Goal: Check status

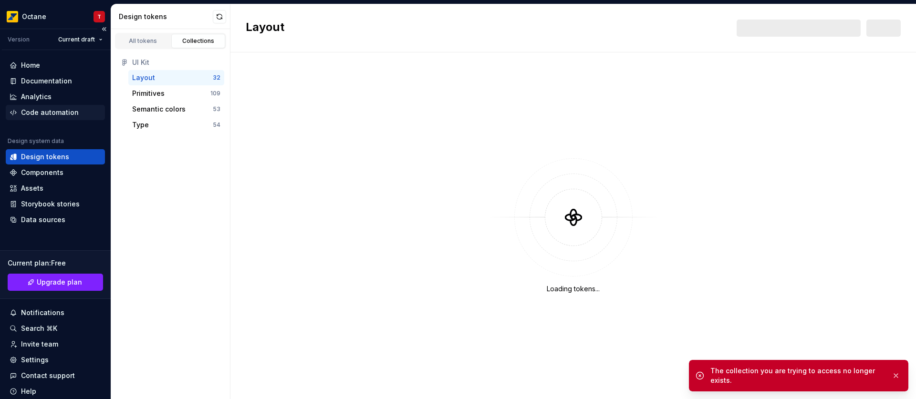
click at [45, 114] on div "Code automation" at bounding box center [50, 113] width 58 height 10
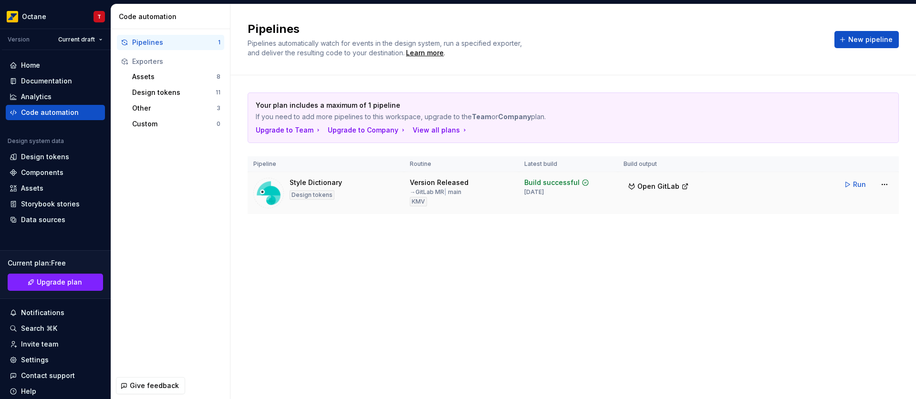
drag, startPoint x: 416, startPoint y: 185, endPoint x: 456, endPoint y: 195, distance: 40.8
click at [456, 195] on td "Version Released → GitLab MR | main KMV" at bounding box center [461, 193] width 114 height 42
drag, startPoint x: 452, startPoint y: 199, endPoint x: 404, endPoint y: 176, distance: 53.8
click at [404, 176] on td "Version Released → GitLab MR | main KMV" at bounding box center [461, 193] width 114 height 42
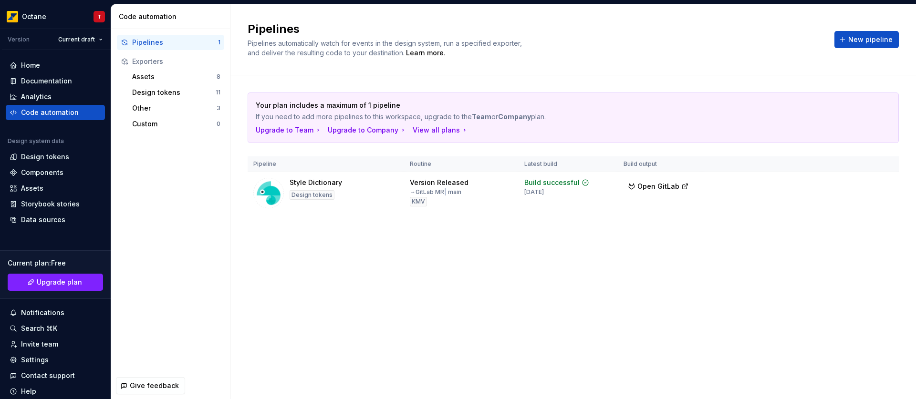
click at [414, 269] on div "Pipelines Pipelines automatically watch for events in the design system, run a …" at bounding box center [572, 201] width 685 height 395
click at [343, 237] on div "Your plan includes a maximum of 1 pipeline If you need to add more pipelines to…" at bounding box center [573, 162] width 651 height 175
click at [674, 59] on div "Pipelines Pipelines automatically watch for events in the design system, run a …" at bounding box center [572, 39] width 685 height 71
drag, startPoint x: 409, startPoint y: 183, endPoint x: 466, endPoint y: 188, distance: 56.6
click at [466, 188] on td "Version Released → GitLab MR | main KMV" at bounding box center [461, 193] width 114 height 42
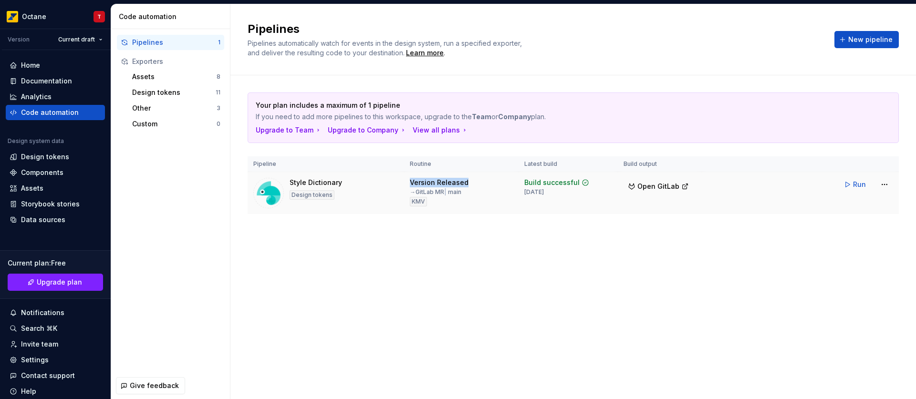
click at [466, 188] on div "Version Released → GitLab MR | main KMV" at bounding box center [461, 192] width 103 height 29
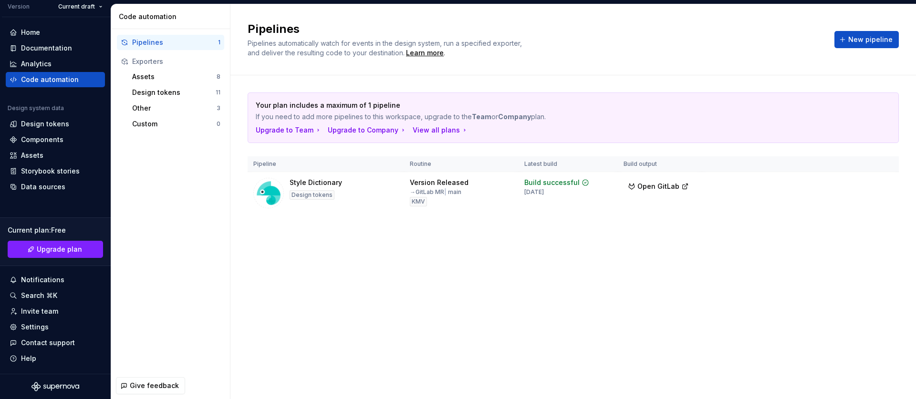
click at [367, 306] on div "Pipelines Pipelines automatically watch for events in the design system, run a …" at bounding box center [572, 201] width 685 height 395
drag, startPoint x: 713, startPoint y: 252, endPoint x: 695, endPoint y: 225, distance: 32.4
click at [713, 252] on div "Pipelines Pipelines automatically watch for events in the design system, run a …" at bounding box center [572, 201] width 685 height 395
drag, startPoint x: 411, startPoint y: 182, endPoint x: 483, endPoint y: 204, distance: 75.7
click at [483, 203] on td "Version Released → GitLab MR | main KMV" at bounding box center [461, 193] width 114 height 42
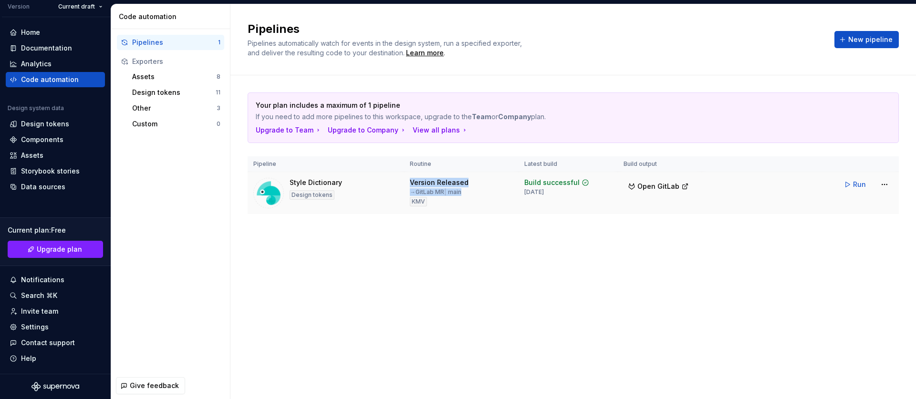
click at [483, 205] on div "Version Released → GitLab MR | main KMV" at bounding box center [461, 192] width 103 height 29
drag, startPoint x: 456, startPoint y: 197, endPoint x: 311, endPoint y: 178, distance: 146.2
click at [310, 177] on tr "Style Dictionary Design tokens Version Released → GitLab MR | main KMV Build su…" at bounding box center [573, 193] width 651 height 42
click at [312, 179] on div "Style Dictionary" at bounding box center [316, 183] width 52 height 10
drag, startPoint x: 432, startPoint y: 183, endPoint x: 579, endPoint y: 211, distance: 150.0
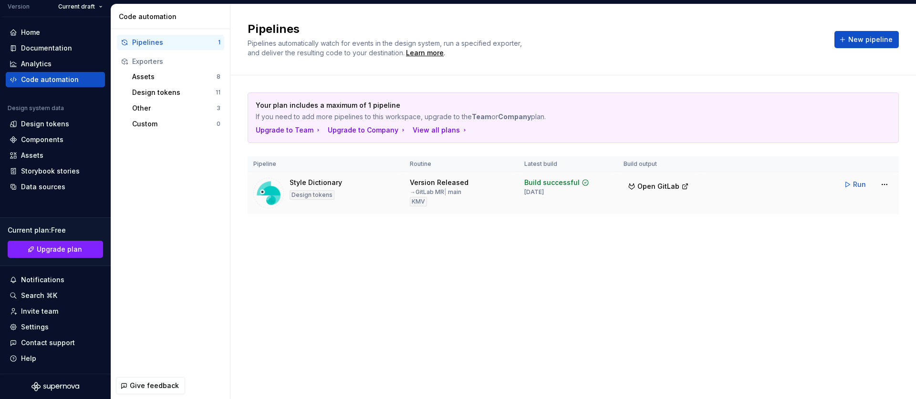
click at [572, 211] on tr "Style Dictionary Design tokens Version Released → GitLab MR | main KMV Build su…" at bounding box center [573, 193] width 651 height 42
click at [579, 211] on td "Build successful [DATE]" at bounding box center [567, 193] width 99 height 42
drag, startPoint x: 679, startPoint y: 203, endPoint x: 396, endPoint y: 185, distance: 283.0
click at [396, 185] on tr "Style Dictionary Design tokens Version Released → GitLab MR | main KMV Build su…" at bounding box center [573, 193] width 651 height 42
click at [396, 185] on div "Style Dictionary Design tokens" at bounding box center [325, 193] width 145 height 31
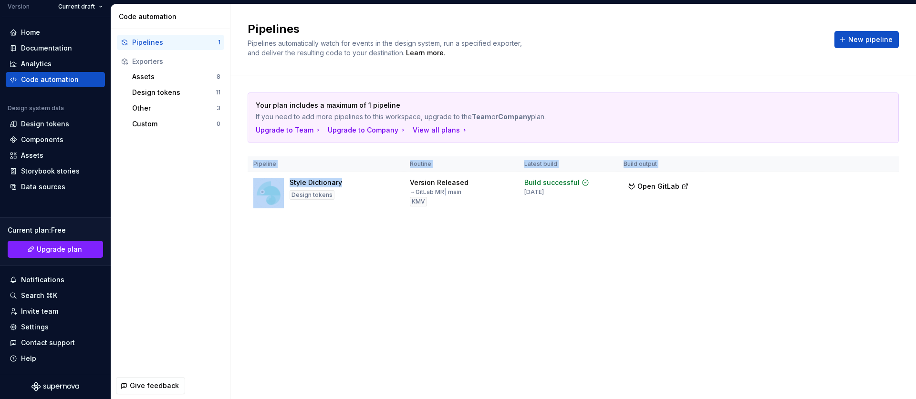
drag, startPoint x: 443, startPoint y: 181, endPoint x: 710, endPoint y: 234, distance: 272.3
click at [714, 232] on div "Your plan includes a maximum of 1 pipeline If you need to add more pipelines to…" at bounding box center [573, 162] width 651 height 175
click at [710, 234] on div "Your plan includes a maximum of 1 pipeline If you need to add more pipelines to…" at bounding box center [573, 162] width 651 height 175
drag, startPoint x: 290, startPoint y: 181, endPoint x: 745, endPoint y: 211, distance: 456.0
click at [745, 211] on tr "Style Dictionary Design tokens Version Released → GitLab MR | main KMV Build su…" at bounding box center [573, 193] width 651 height 42
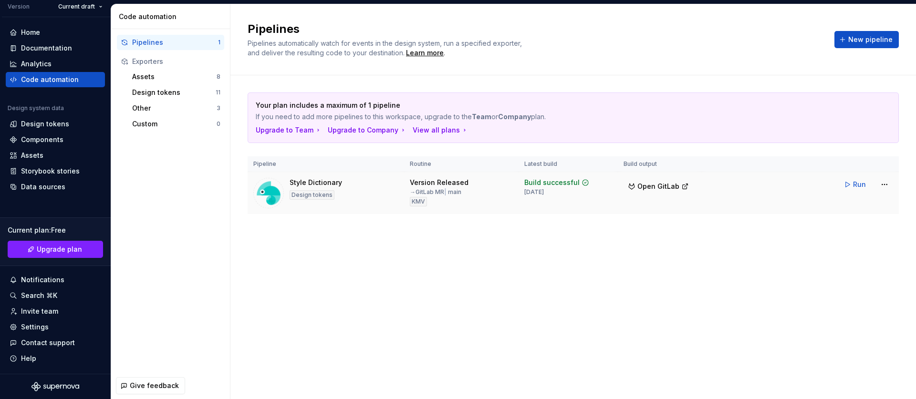
click at [745, 211] on tr "Style Dictionary Design tokens Version Released → GitLab MR | main KMV Build su…" at bounding box center [573, 193] width 651 height 42
drag, startPoint x: 300, startPoint y: 181, endPoint x: 715, endPoint y: 199, distance: 416.3
click at [715, 199] on tr "Style Dictionary Design tokens Version Released → GitLab MR | main KMV Build su…" at bounding box center [573, 193] width 651 height 42
